Goal: Transaction & Acquisition: Book appointment/travel/reservation

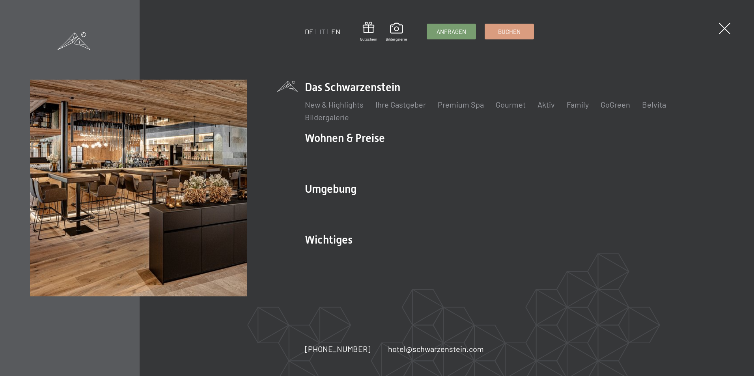
click at [339, 32] on link "EN" at bounding box center [335, 31] width 9 height 9
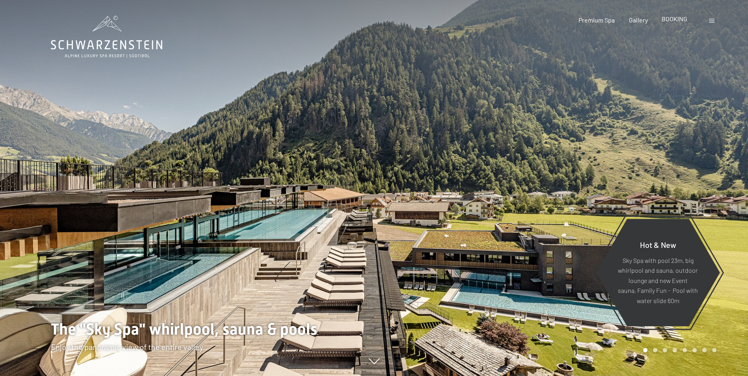
click at [674, 23] on div "BOOKING" at bounding box center [674, 19] width 26 height 9
click at [674, 20] on span "BOOKING" at bounding box center [674, 18] width 26 height 7
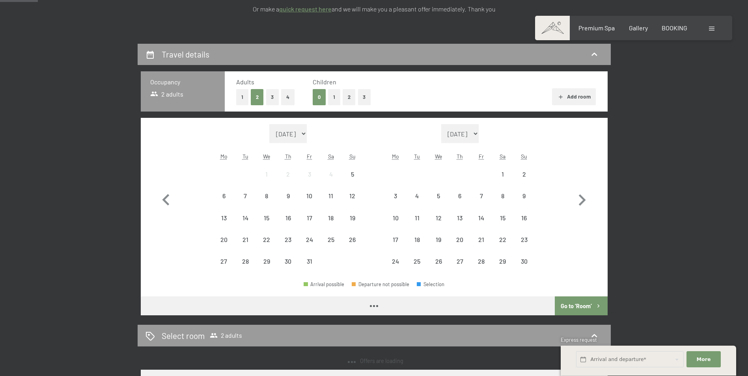
scroll to position [197, 0]
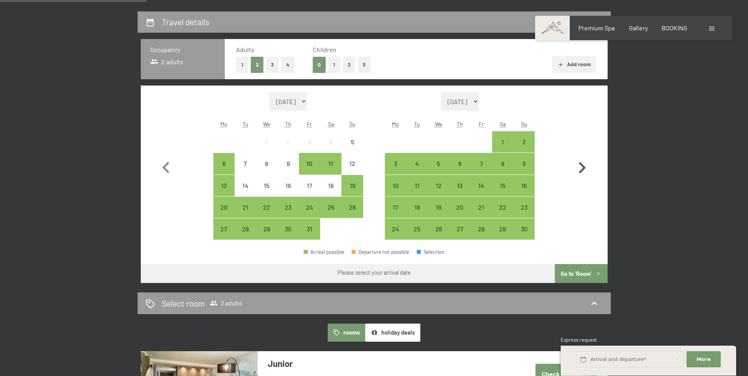
click at [588, 159] on icon "button" at bounding box center [581, 167] width 23 height 23
select select "2025-11-01"
select select "2025-12-01"
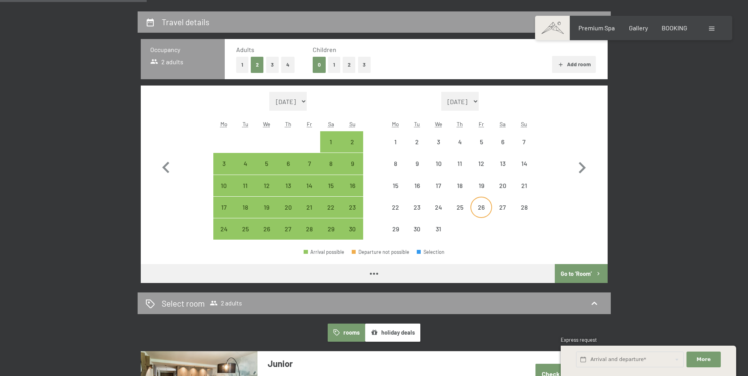
click at [487, 210] on div "26" at bounding box center [481, 214] width 20 height 20
select select "2025-11-01"
select select "2025-12-01"
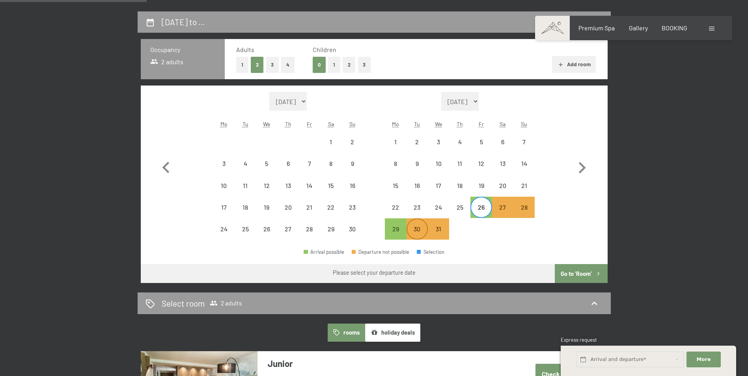
click at [419, 227] on div "30" at bounding box center [417, 236] width 20 height 20
select select "2025-11-01"
select select "2025-12-01"
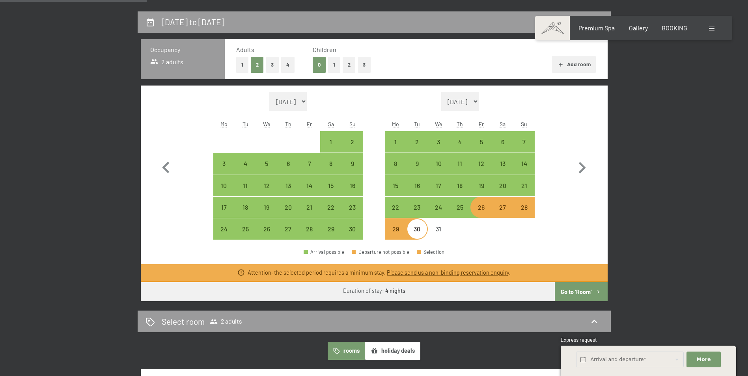
click at [580, 292] on button "Go to ‘Room’" at bounding box center [580, 291] width 52 height 19
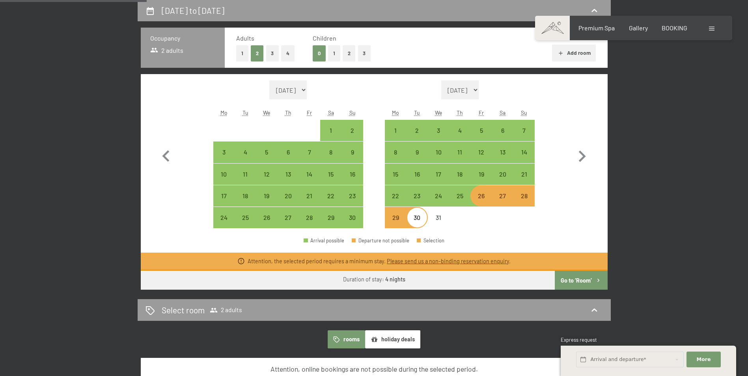
select select "2025-11-01"
select select "2025-12-01"
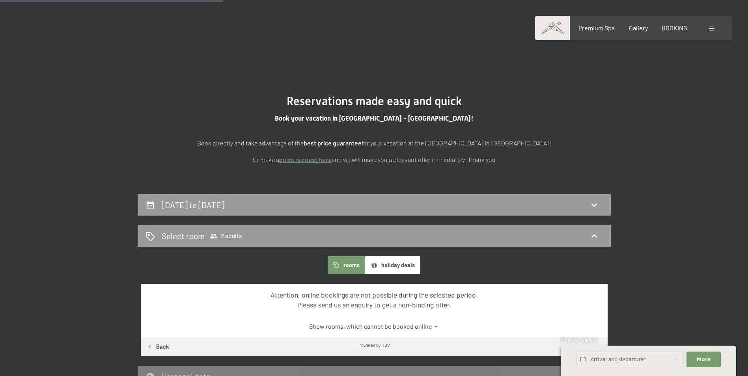
scroll to position [0, 0]
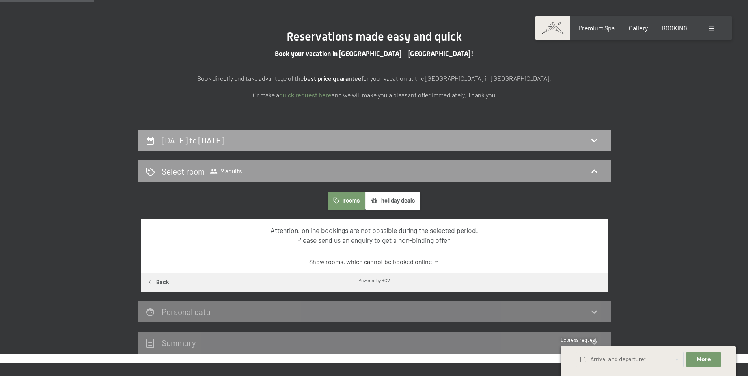
click at [389, 147] on div "26th December to 30th December 2025" at bounding box center [374, 141] width 473 height 22
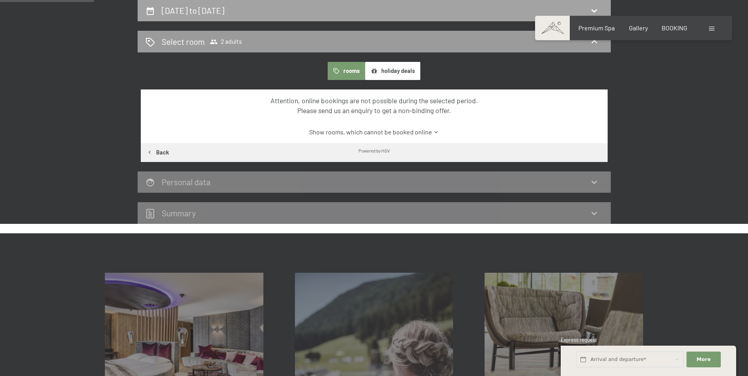
select select "2025-11-01"
select select "2025-12-01"
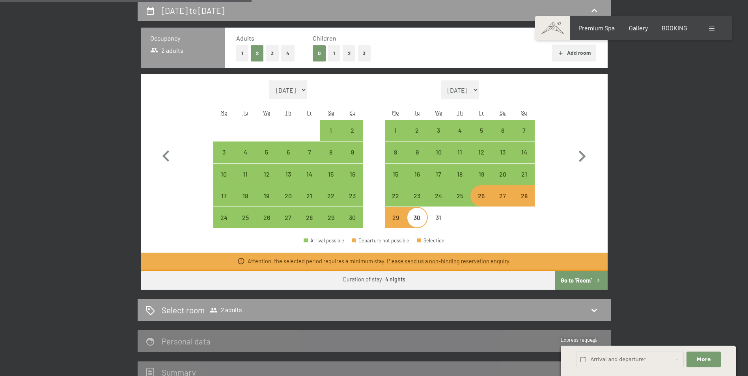
click at [485, 200] on div "26" at bounding box center [481, 203] width 20 height 20
select select "2025-11-01"
select select "2025-12-01"
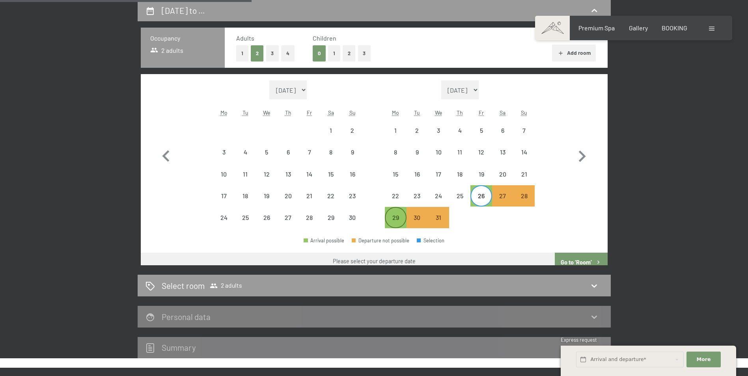
click at [400, 221] on div "29" at bounding box center [395, 224] width 20 height 20
select select "2025-11-01"
select select "2025-12-01"
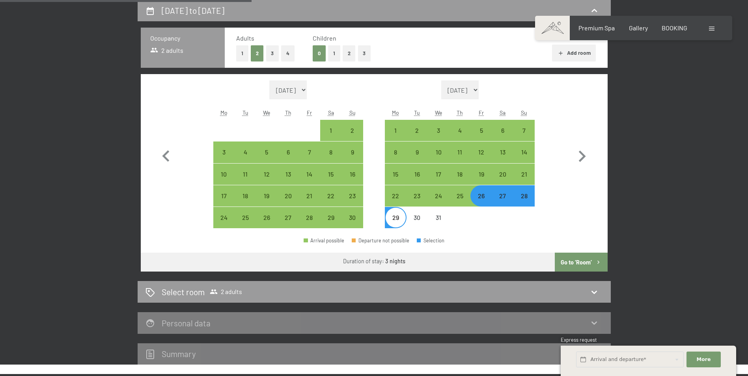
click at [578, 258] on button "Go to ‘Room’" at bounding box center [580, 262] width 52 height 19
select select "2025-11-01"
select select "2025-12-01"
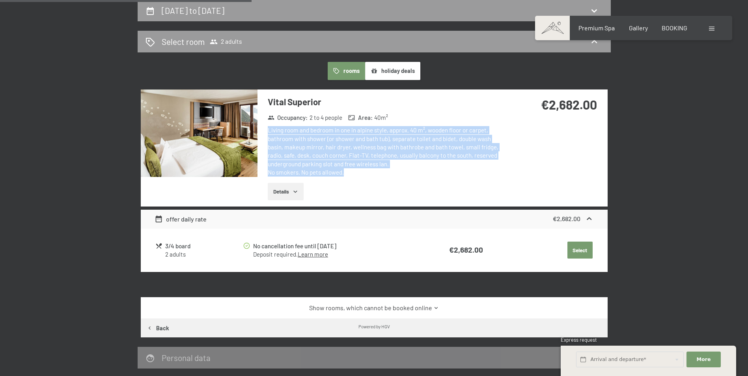
drag, startPoint x: 268, startPoint y: 131, endPoint x: 409, endPoint y: 175, distance: 147.7
click at [409, 175] on div "Living room and bedroom in one in alpine style, approx. 40 m², wooden floor or …" at bounding box center [385, 151] width 234 height 50
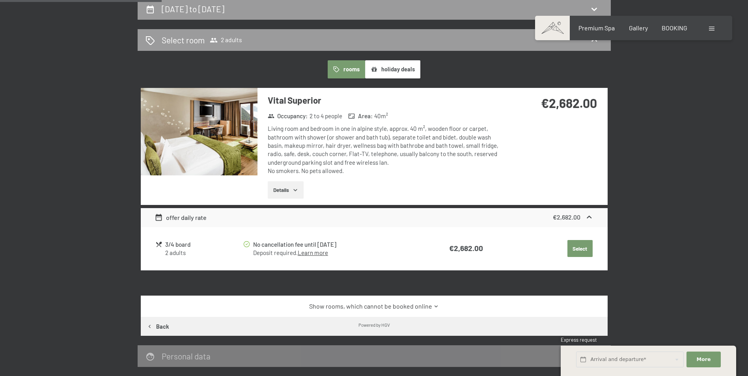
scroll to position [213, 0]
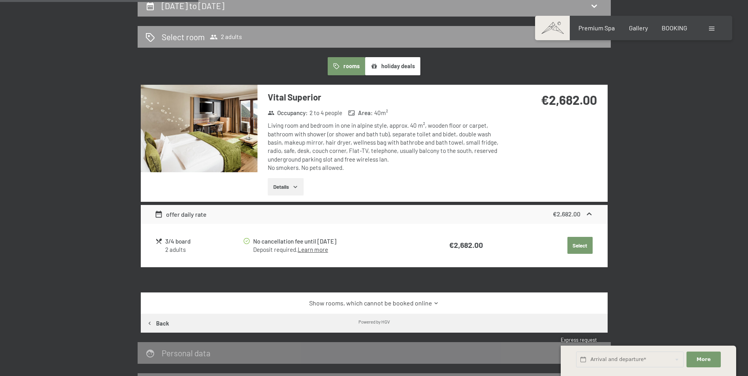
click at [292, 180] on button "Details" at bounding box center [286, 186] width 36 height 17
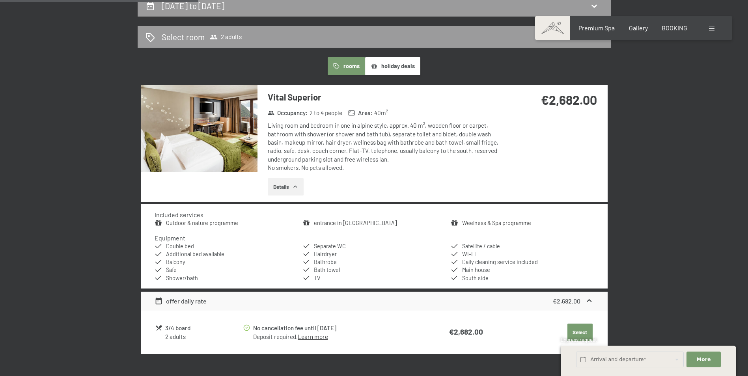
click at [292, 180] on button "Details" at bounding box center [286, 186] width 36 height 17
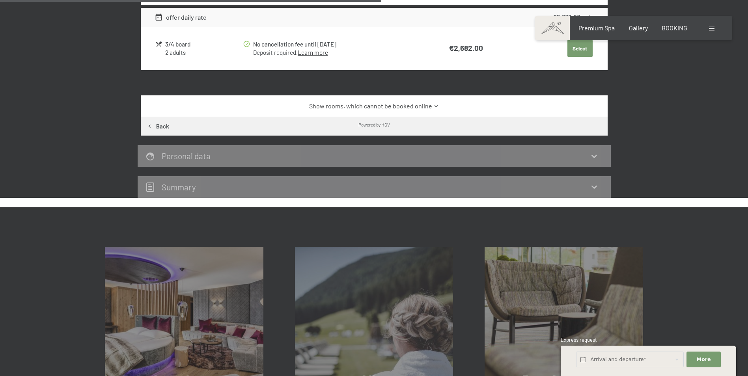
click at [270, 156] on div "Personal data" at bounding box center [373, 155] width 457 height 11
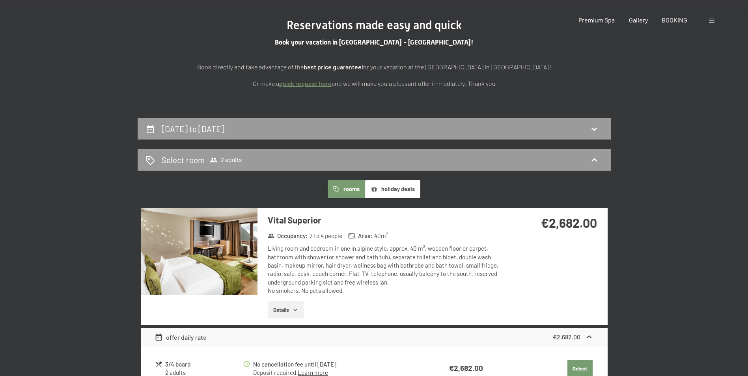
scroll to position [118, 0]
